Goal: Find specific page/section: Find specific page/section

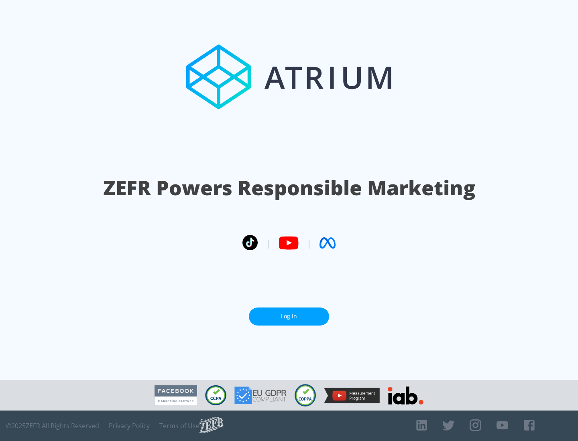
click at [289, 313] on link "Log In" at bounding box center [289, 317] width 80 height 18
